Goal: Information Seeking & Learning: Compare options

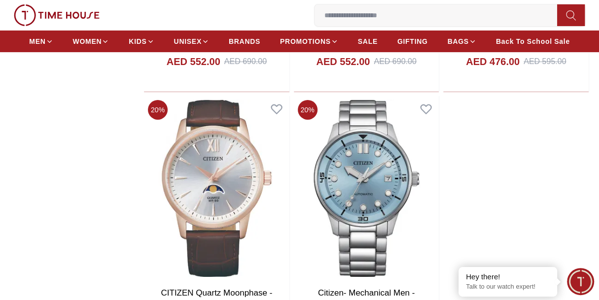
scroll to position [2068, 0]
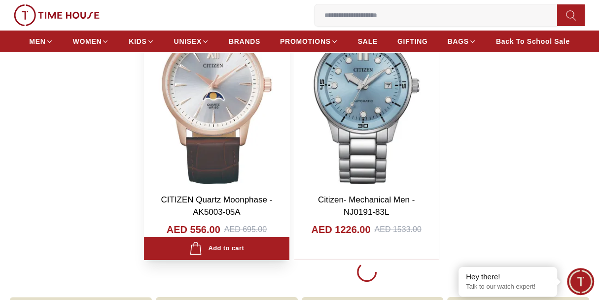
scroll to position [1969, 0]
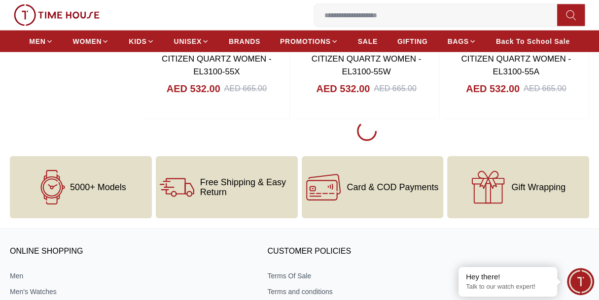
scroll to position [5519, 0]
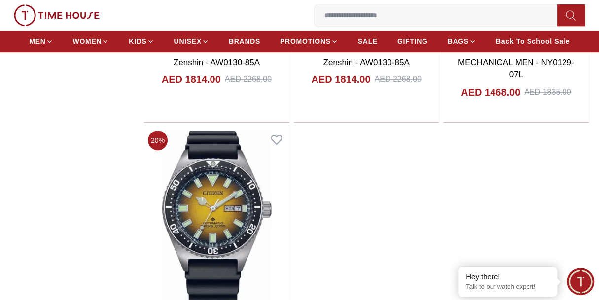
scroll to position [9020, 0]
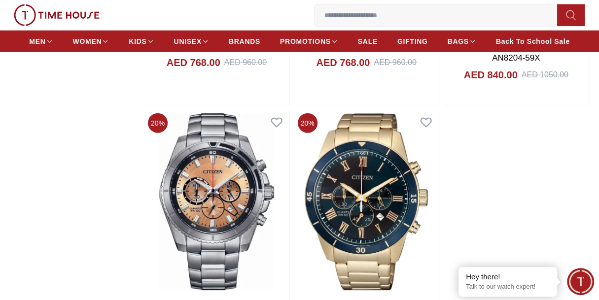
scroll to position [12323, 0]
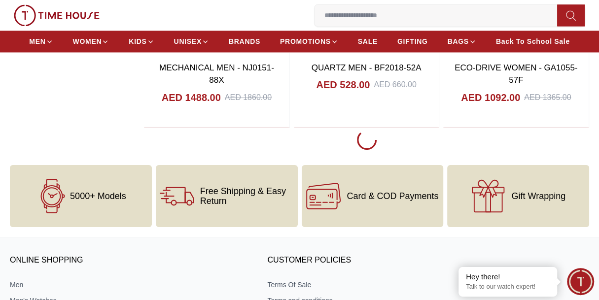
scroll to position [15773, 0]
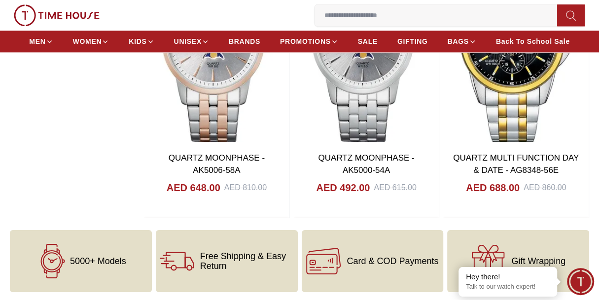
scroll to position [17697, 0]
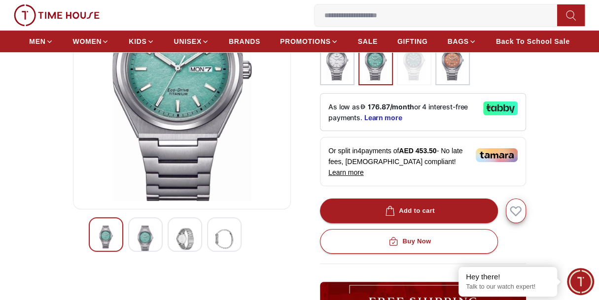
scroll to position [99, 0]
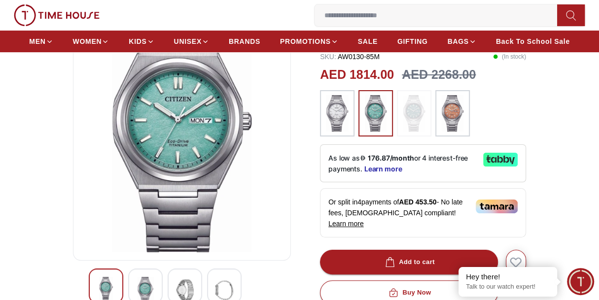
click at [410, 122] on img at bounding box center [414, 113] width 25 height 37
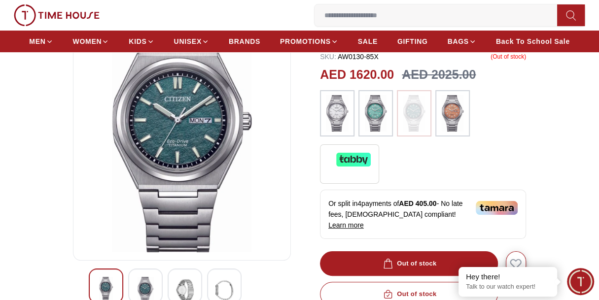
click at [455, 114] on img at bounding box center [452, 113] width 25 height 37
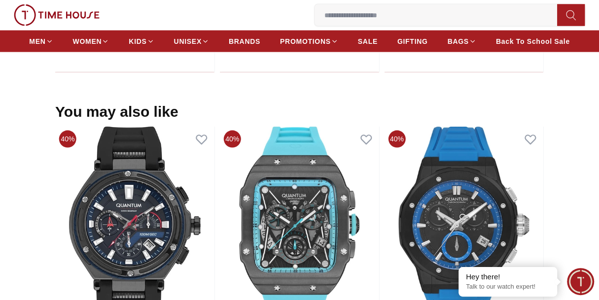
scroll to position [1134, 0]
